Goal: Task Accomplishment & Management: Manage account settings

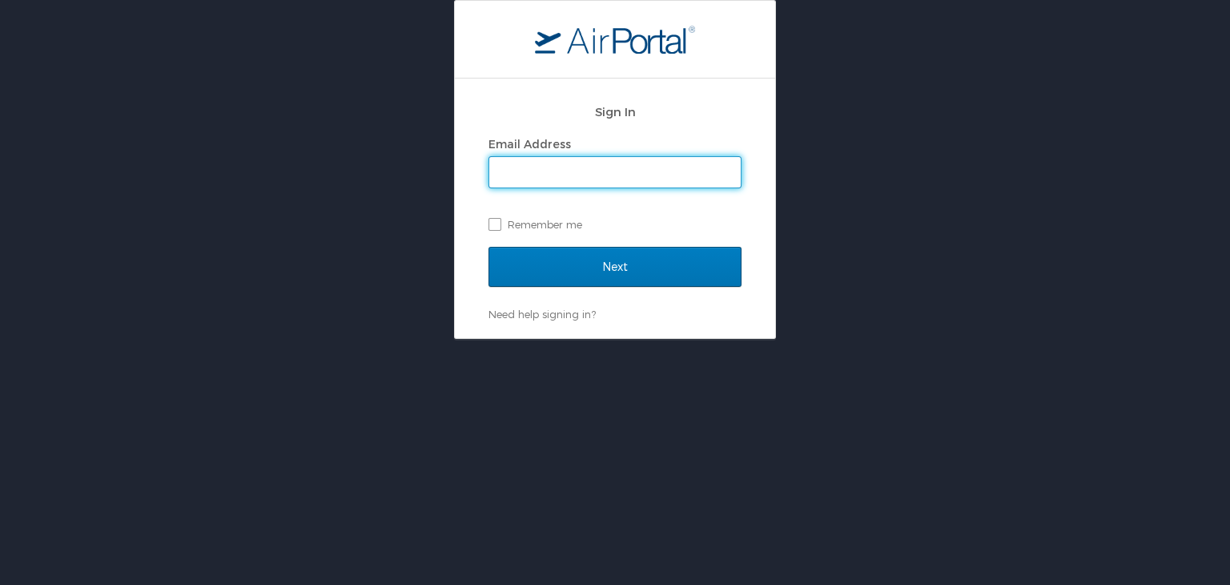
click at [635, 179] on input "Email Address" at bounding box center [614, 172] width 251 height 30
type input "[EMAIL_ADDRESS][DOMAIN_NAME]"
click at [500, 224] on label "Remember me" at bounding box center [615, 224] width 253 height 24
click at [499, 224] on input "Remember me" at bounding box center [494, 223] width 10 height 10
checkbox input "true"
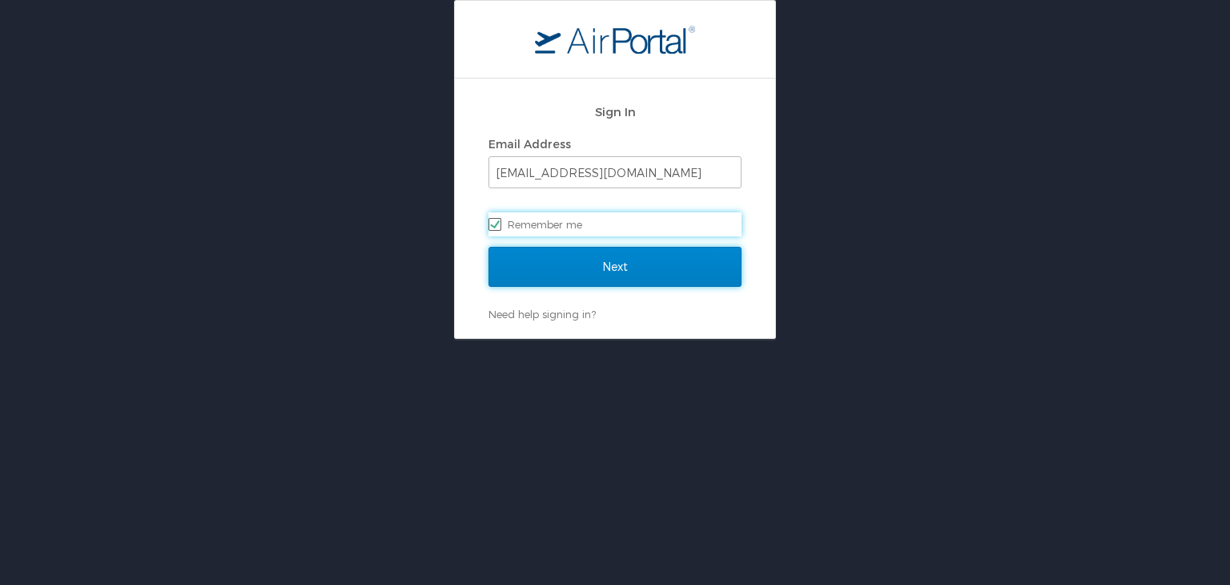
click at [591, 263] on input "Next" at bounding box center [615, 267] width 253 height 40
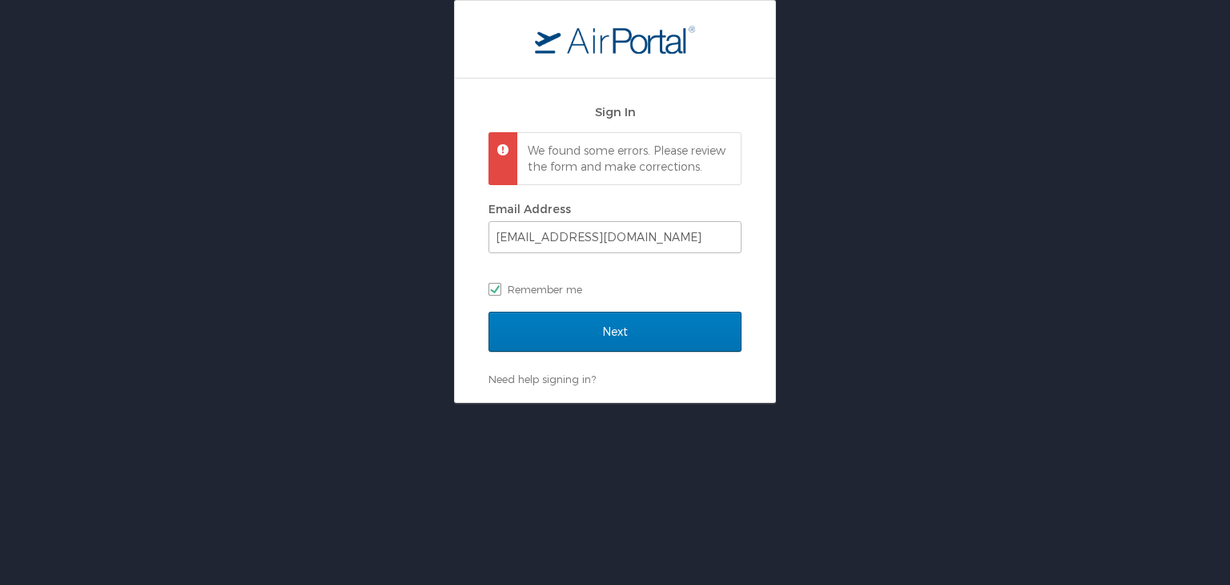
click at [615, 115] on h2 "Sign In" at bounding box center [615, 112] width 253 height 18
click at [610, 107] on h2 "Sign In" at bounding box center [615, 112] width 253 height 18
click at [544, 385] on link "Need help signing in?" at bounding box center [542, 378] width 107 height 13
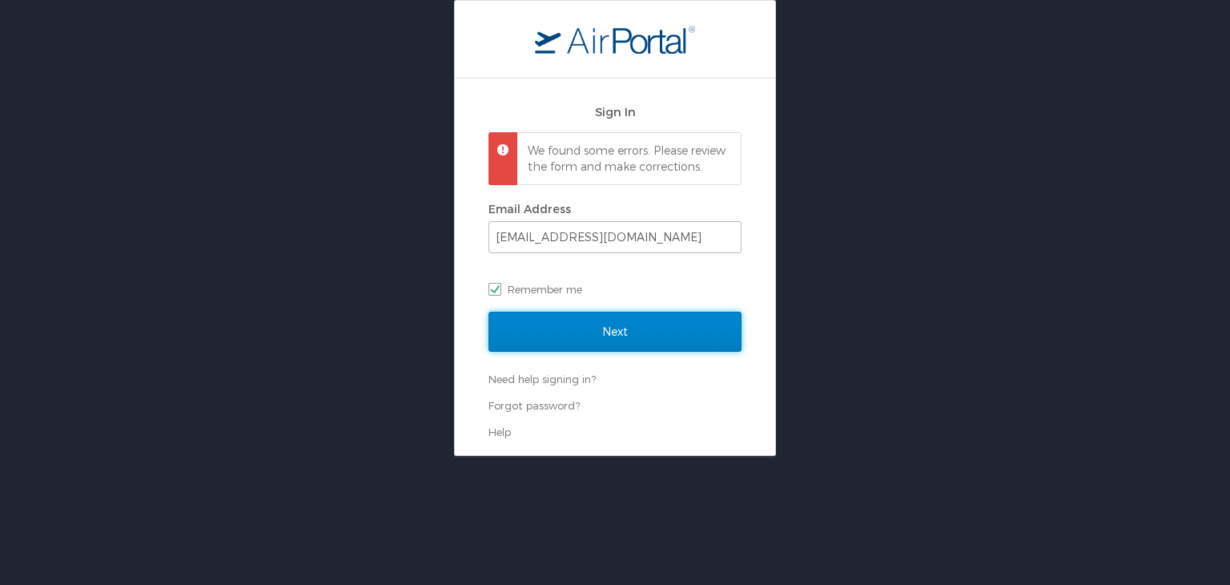
click at [601, 332] on input "Next" at bounding box center [615, 332] width 253 height 40
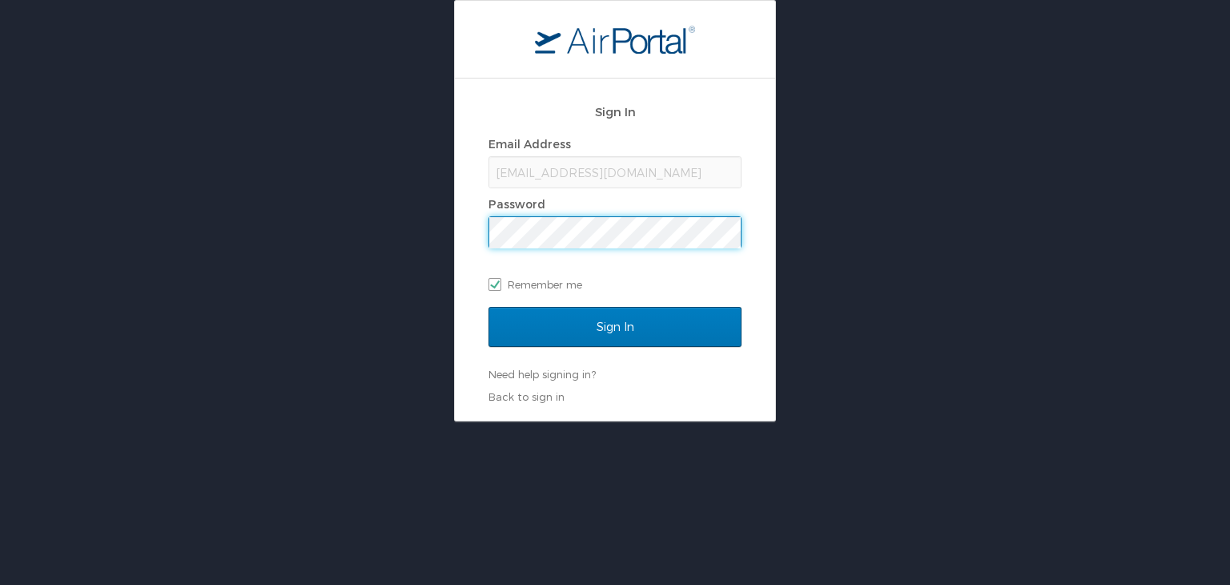
click at [489, 307] on input "Sign In" at bounding box center [615, 327] width 253 height 40
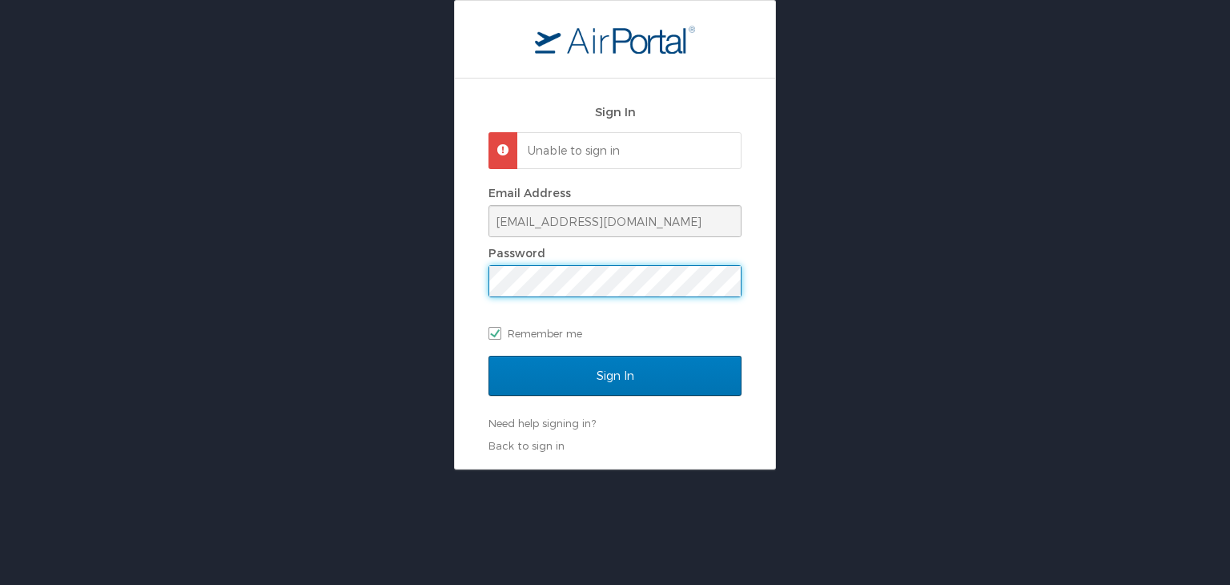
click at [746, 318] on div "Sign In Unable to sign in Email Address [EMAIL_ADDRESS][DOMAIN_NAME] Password R…" at bounding box center [615, 273] width 320 height 390
click at [753, 305] on div "Sign In Unable to sign in Email Address [EMAIL_ADDRESS][DOMAIN_NAME] Password R…" at bounding box center [615, 273] width 320 height 390
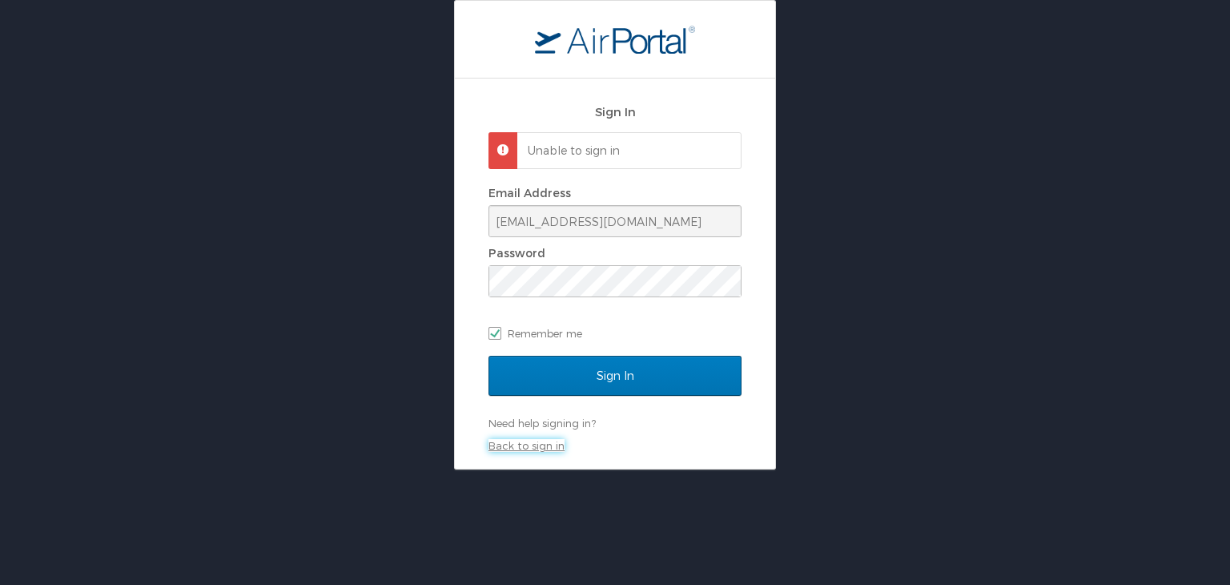
click at [527, 444] on link "Back to sign in" at bounding box center [527, 445] width 76 height 13
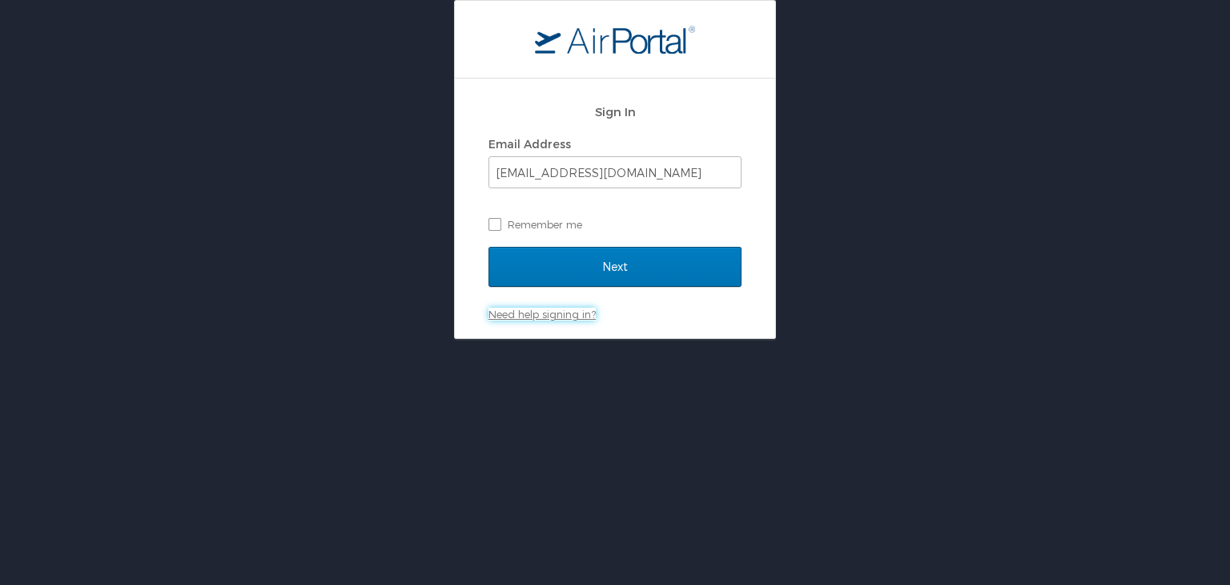
click at [548, 311] on link "Need help signing in?" at bounding box center [542, 314] width 107 height 13
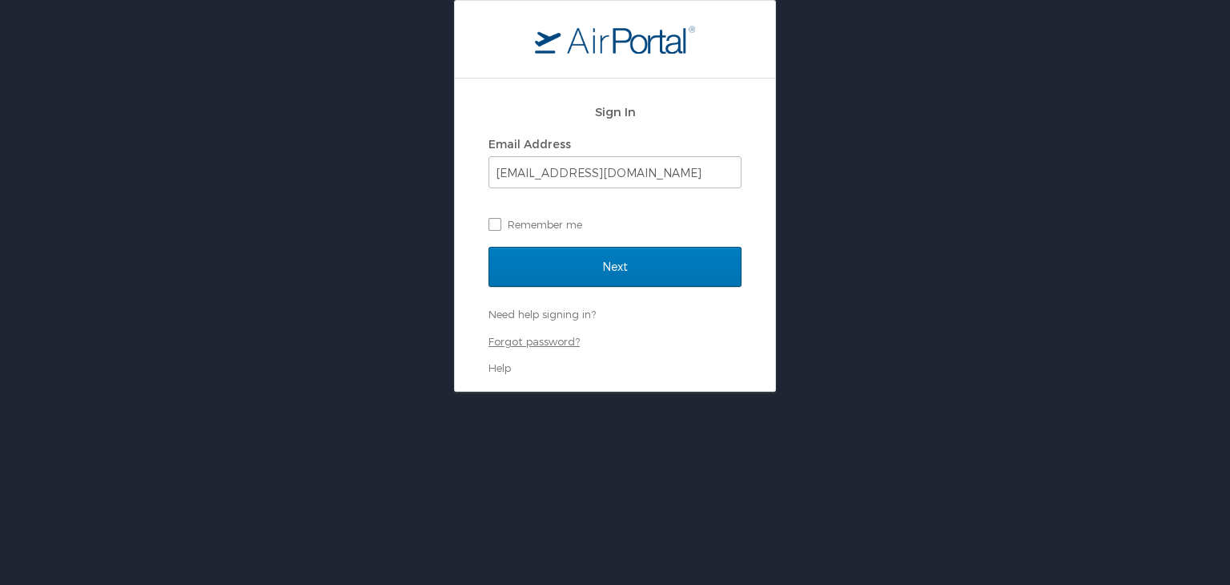
click at [520, 340] on link "Forgot password?" at bounding box center [534, 341] width 91 height 13
